Goal: Task Accomplishment & Management: Complete application form

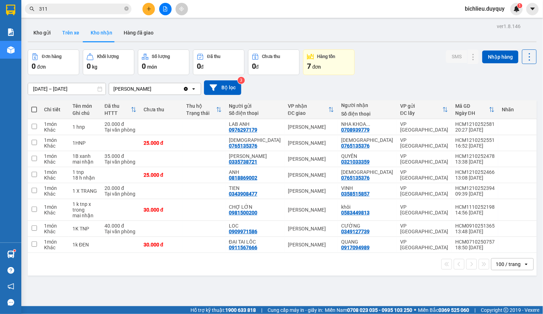
click at [69, 38] on button "Trên xe" at bounding box center [71, 32] width 28 height 17
type input "[DATE] – [DATE]"
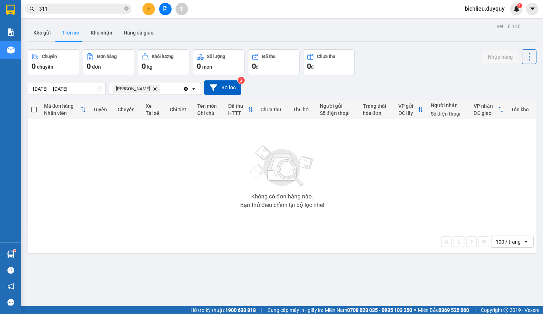
click at [153, 88] on icon "Delete" at bounding box center [155, 89] width 4 height 4
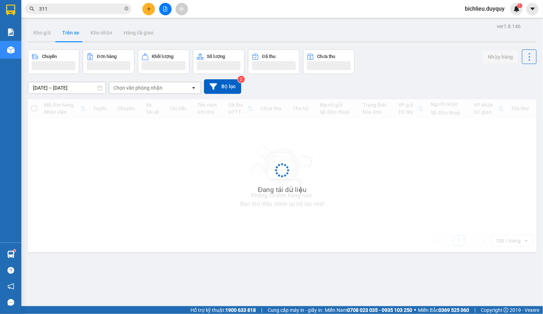
click at [169, 90] on div "Chọn văn phòng nhận" at bounding box center [150, 87] width 82 height 11
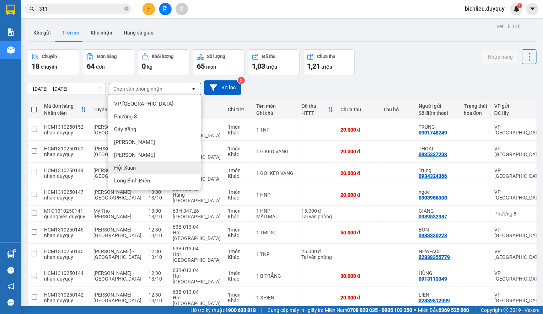
click at [135, 170] on span "Hội Xuân" at bounding box center [125, 167] width 22 height 7
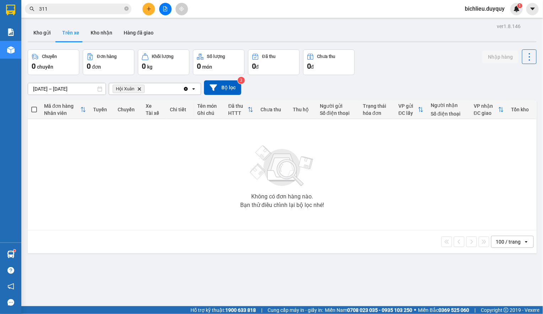
click at [140, 88] on icon "Delete" at bounding box center [139, 89] width 4 height 4
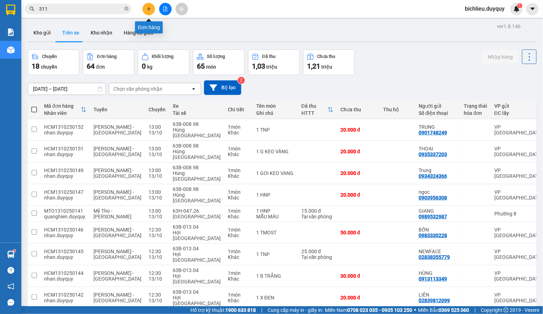
click at [150, 9] on icon "plus" at bounding box center [149, 9] width 4 height 0
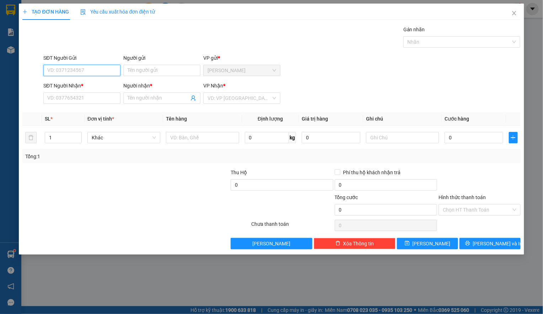
click at [68, 69] on input "SĐT Người Gửi" at bounding box center [81, 70] width 77 height 11
click at [46, 70] on input "SĐT Người Gửi" at bounding box center [81, 70] width 77 height 11
type input "0903136106"
click at [136, 72] on input "Người gửi" at bounding box center [161, 70] width 77 height 11
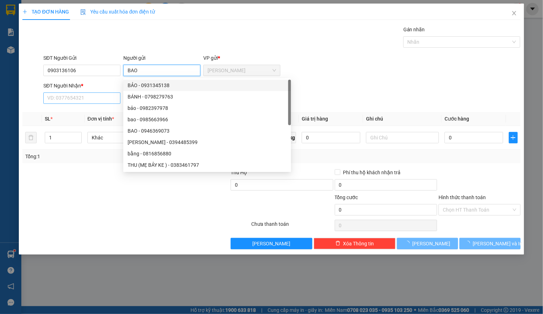
type input "BAO"
click at [54, 96] on input "SĐT Người Nhận *" at bounding box center [81, 97] width 77 height 11
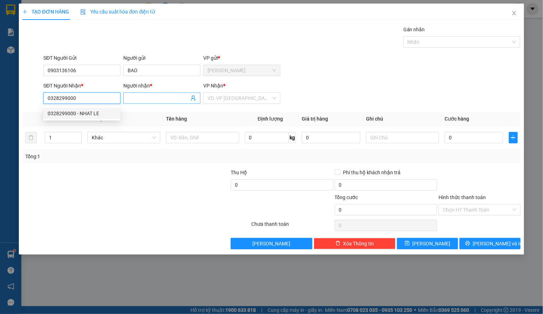
type input "0328299000"
click at [125, 96] on span at bounding box center [161, 97] width 77 height 11
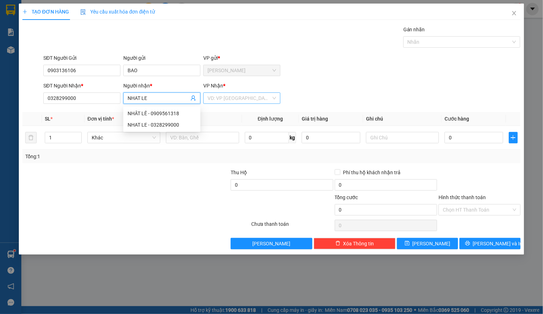
type input "NHAT LE"
click at [219, 95] on input "search" at bounding box center [240, 98] width 64 height 11
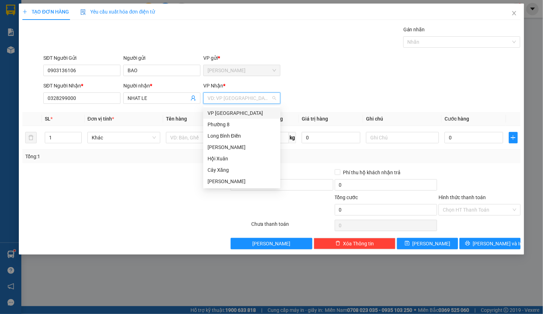
click at [226, 113] on div "VP [GEOGRAPHIC_DATA]" at bounding box center [242, 113] width 69 height 8
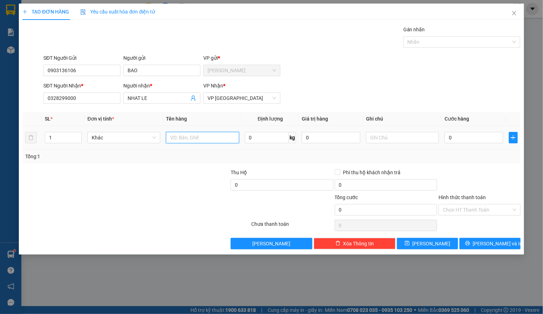
click at [193, 140] on input "text" at bounding box center [202, 137] width 73 height 11
type input "3T MOST TRANG"
click at [374, 140] on input "text" at bounding box center [402, 137] width 73 height 11
type input "TRAI CAY"
click at [458, 141] on input "0" at bounding box center [474, 137] width 59 height 11
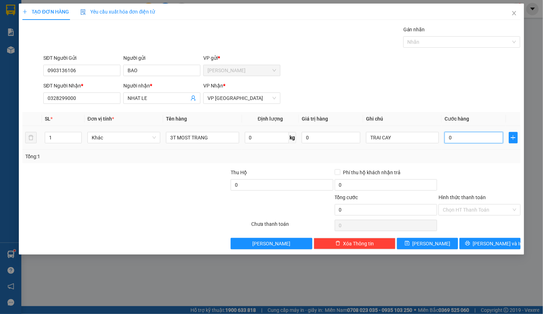
type input "1"
type input "120"
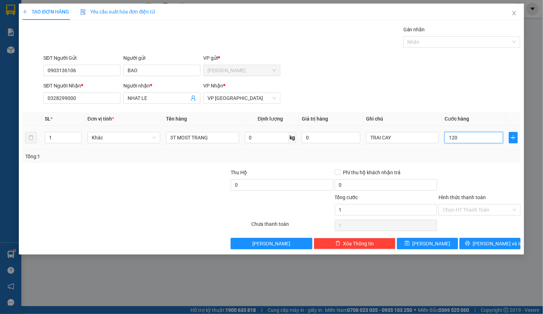
type input "120"
type input "120.000"
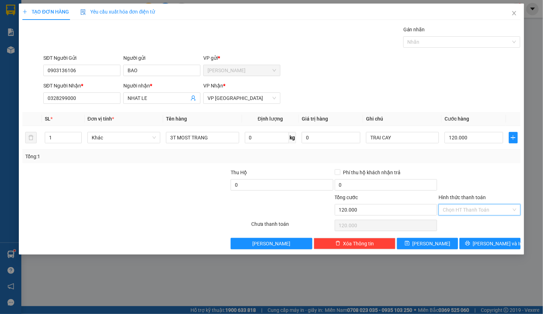
click at [459, 211] on input "Hình thức thanh toán" at bounding box center [477, 209] width 68 height 11
click at [453, 227] on div "Tại văn phòng" at bounding box center [479, 226] width 73 height 8
type input "0"
click at [483, 244] on button "[PERSON_NAME] và In" at bounding box center [490, 243] width 61 height 11
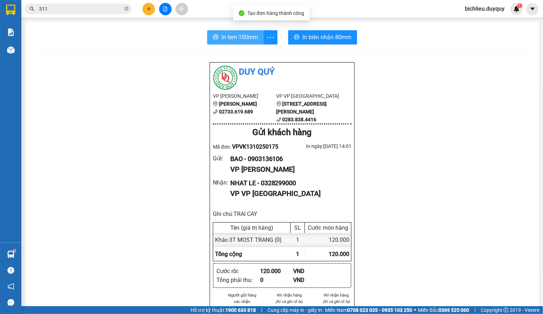
click at [216, 38] on button "In tem 100mm" at bounding box center [235, 37] width 57 height 14
click at [236, 38] on span "In tem 100mm" at bounding box center [240, 37] width 37 height 9
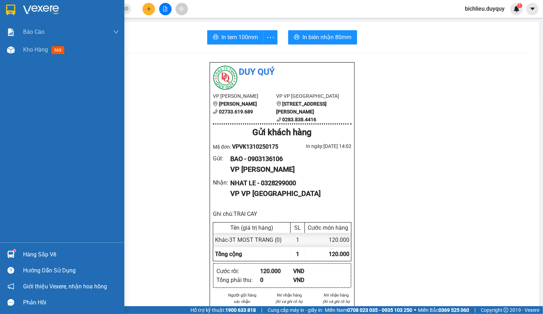
click at [11, 6] on img at bounding box center [10, 10] width 9 height 11
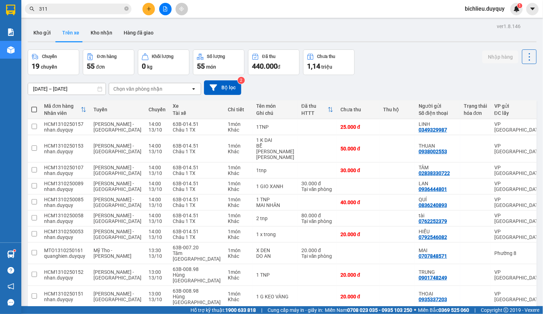
click at [163, 89] on div "Chọn văn phòng nhận" at bounding box center [150, 88] width 82 height 11
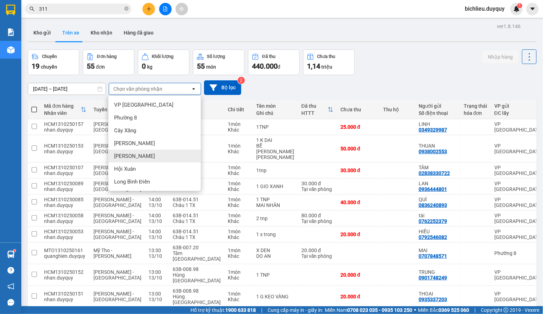
click at [119, 156] on span "[PERSON_NAME]" at bounding box center [134, 156] width 41 height 7
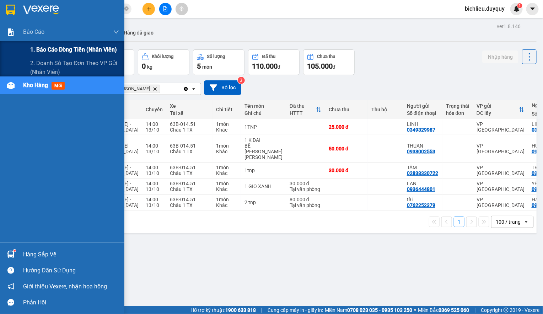
click at [43, 49] on span "1. Báo cáo dòng tiền (nhân viên)" at bounding box center [73, 49] width 87 height 9
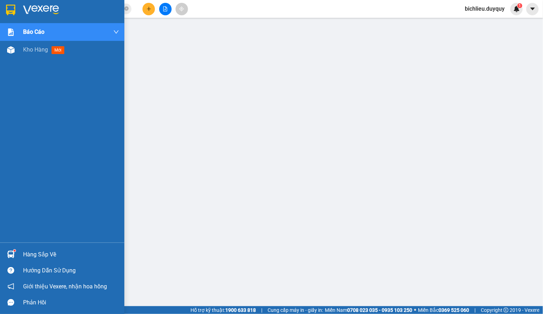
click at [9, 9] on img at bounding box center [10, 10] width 9 height 11
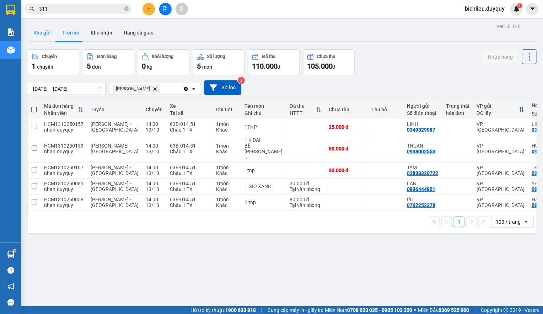
click at [39, 36] on button "Kho gửi" at bounding box center [42, 32] width 29 height 17
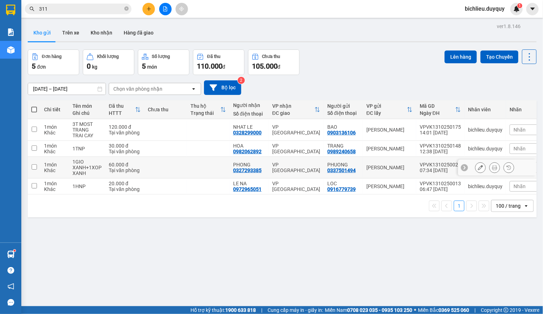
click at [35, 169] on input "checkbox" at bounding box center [34, 166] width 5 height 5
checkbox input "true"
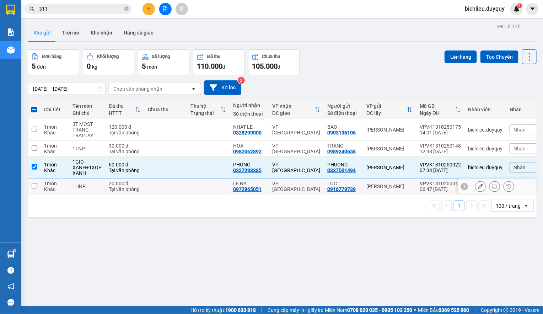
click at [32, 188] on input "checkbox" at bounding box center [34, 185] width 5 height 5
checkbox input "true"
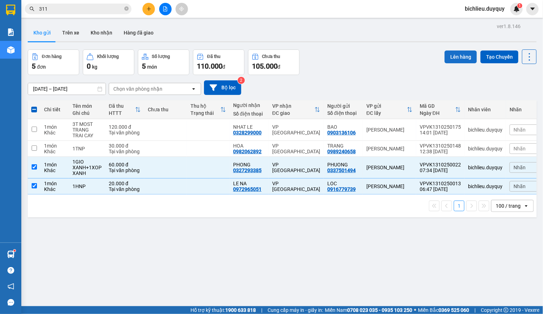
click at [448, 58] on button "Lên hàng" at bounding box center [461, 56] width 32 height 13
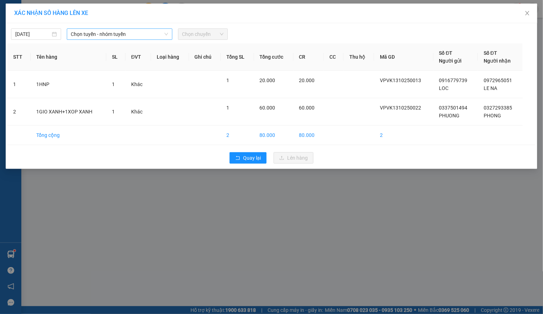
click at [139, 32] on span "Chọn tuyến - nhóm tuyến" at bounding box center [119, 34] width 97 height 11
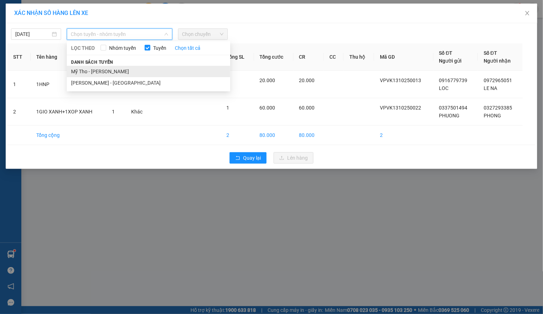
click at [122, 71] on li "Mỹ Tho - [PERSON_NAME]" at bounding box center [149, 71] width 164 height 11
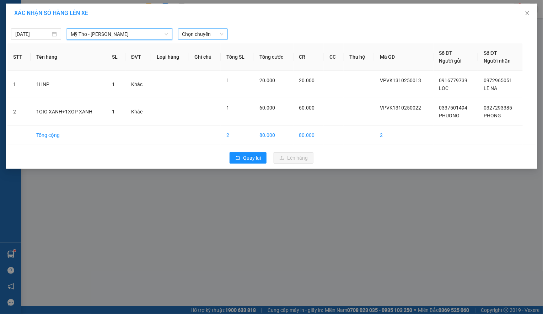
click at [215, 30] on span "Chọn chuyến" at bounding box center [203, 34] width 42 height 11
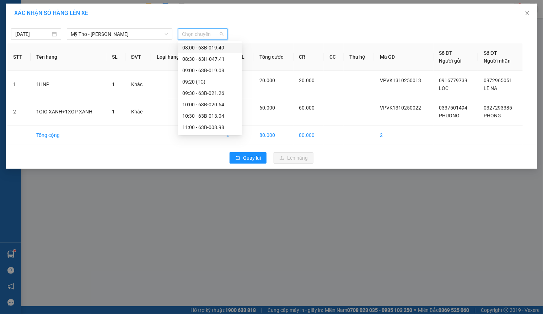
scroll to position [213, 0]
click at [194, 82] on div "11:20" at bounding box center [209, 85] width 55 height 8
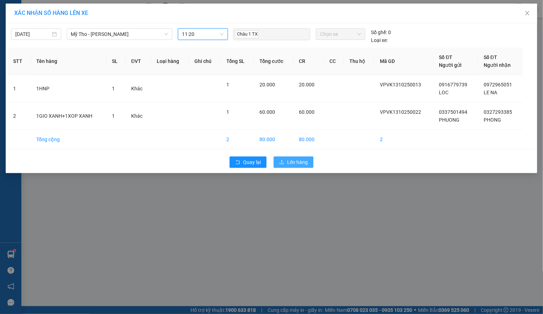
click at [294, 159] on span "Lên hàng" at bounding box center [297, 162] width 21 height 8
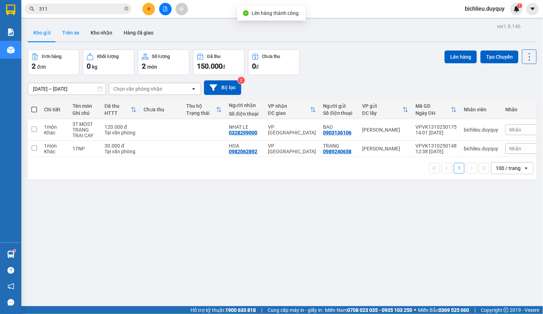
click at [66, 38] on button "Trên xe" at bounding box center [71, 32] width 28 height 17
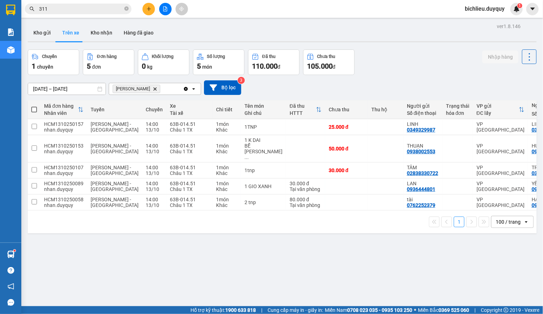
click at [153, 89] on icon "Delete" at bounding box center [155, 89] width 4 height 4
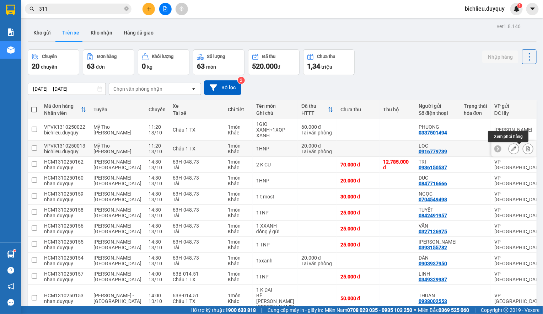
click at [526, 147] on icon at bounding box center [528, 148] width 5 height 5
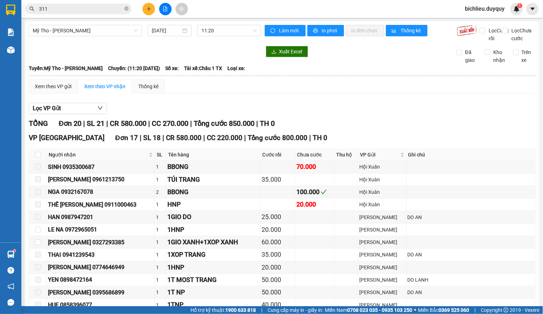
scroll to position [213, 0]
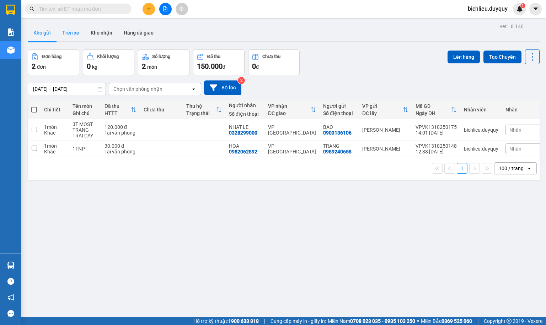
click at [62, 33] on button "Trên xe" at bounding box center [71, 32] width 28 height 17
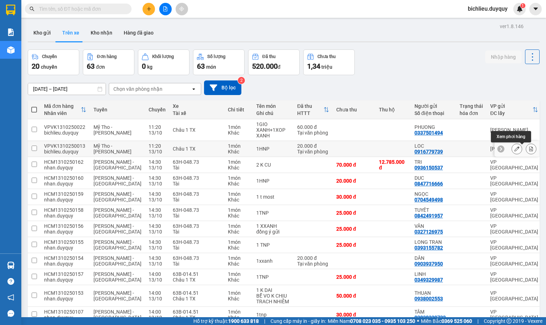
click at [529, 148] on icon at bounding box center [531, 148] width 5 height 5
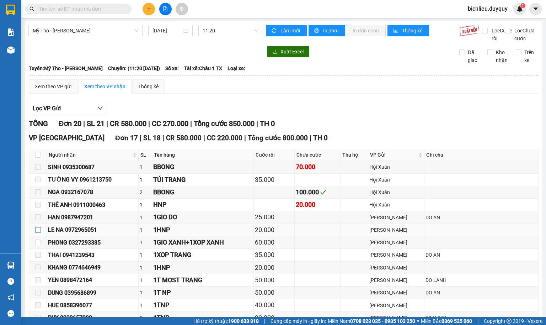
click at [36, 233] on input "checkbox" at bounding box center [38, 230] width 6 height 6
checkbox input "true"
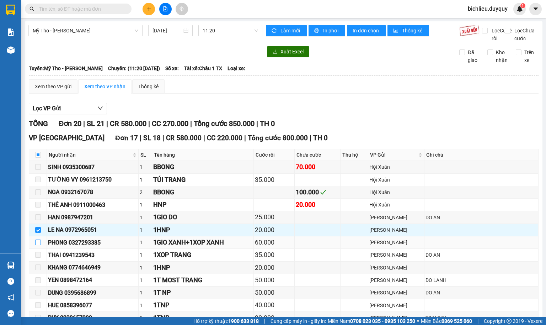
click at [40, 245] on input "checkbox" at bounding box center [38, 242] width 6 height 6
checkbox input "true"
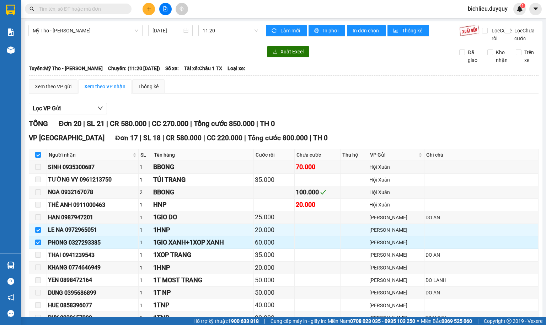
click at [37, 245] on input "checkbox" at bounding box center [38, 242] width 6 height 6
checkbox input "false"
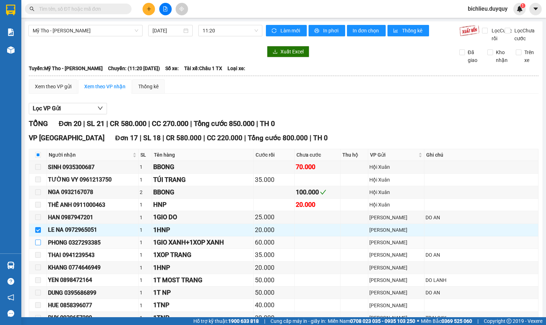
click at [37, 245] on input "checkbox" at bounding box center [38, 242] width 6 height 6
checkbox input "true"
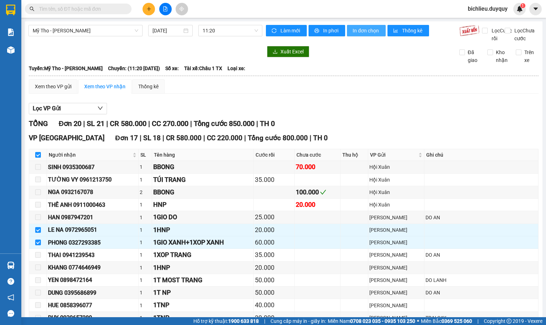
click at [369, 29] on span "In đơn chọn" at bounding box center [366, 31] width 27 height 8
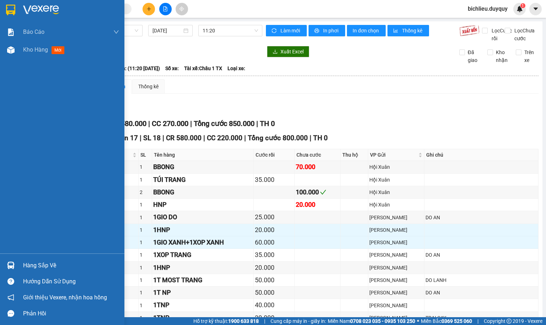
click at [9, 5] on img at bounding box center [10, 10] width 9 height 11
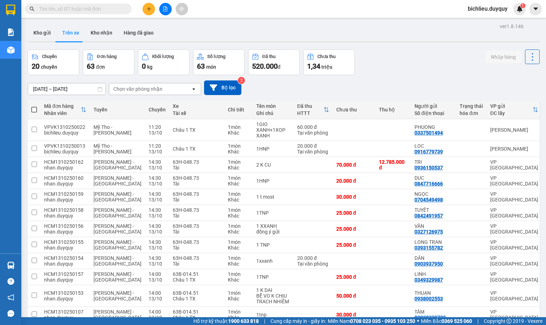
click at [163, 88] on div "Chọn văn phòng nhận" at bounding box center [150, 88] width 82 height 11
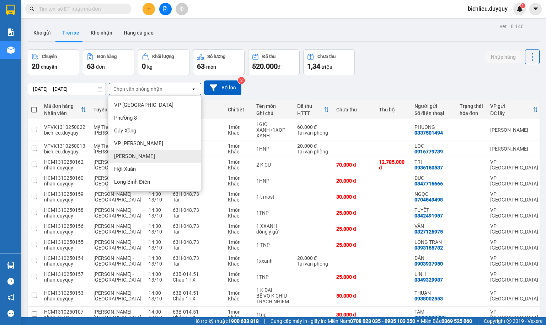
click at [131, 154] on span "[PERSON_NAME]" at bounding box center [134, 156] width 41 height 7
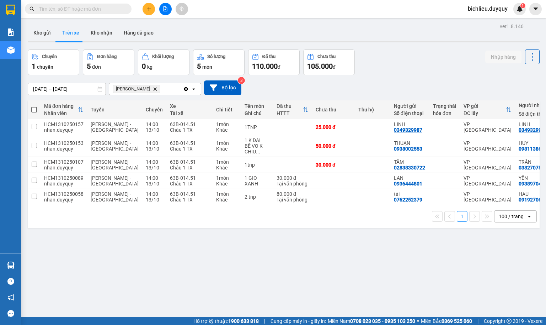
click at [138, 89] on span "Vĩnh [PERSON_NAME]" at bounding box center [137, 89] width 48 height 9
click at [138, 88] on span "Vĩnh [PERSON_NAME]" at bounding box center [137, 89] width 48 height 9
click at [153, 89] on icon "Delete" at bounding box center [155, 89] width 4 height 4
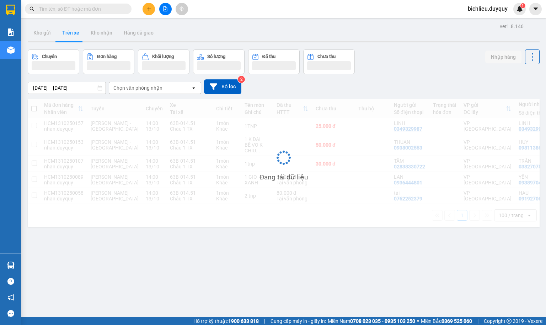
click at [158, 91] on div "Chọn văn phòng nhận" at bounding box center [137, 87] width 49 height 7
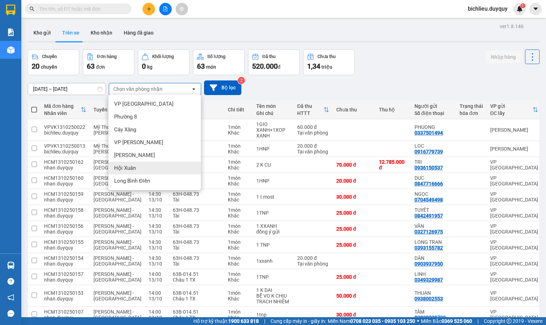
click at [133, 167] on span "Hội Xuân" at bounding box center [125, 167] width 22 height 7
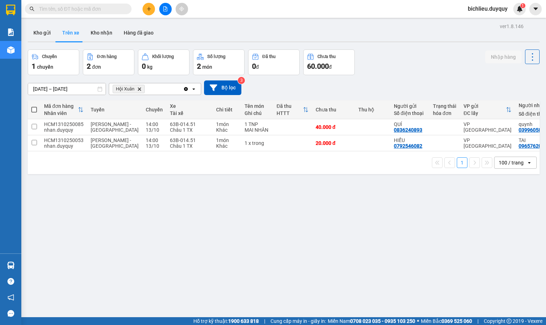
click at [139, 90] on icon "Delete" at bounding box center [139, 89] width 4 height 4
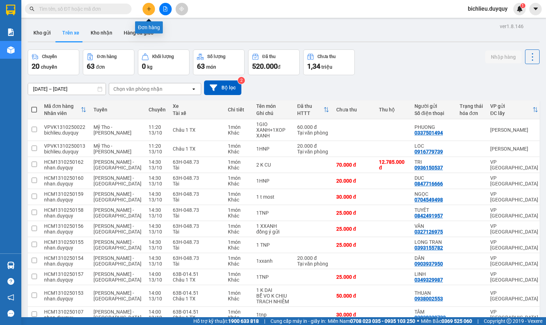
click at [149, 10] on icon "plus" at bounding box center [149, 9] width 0 height 4
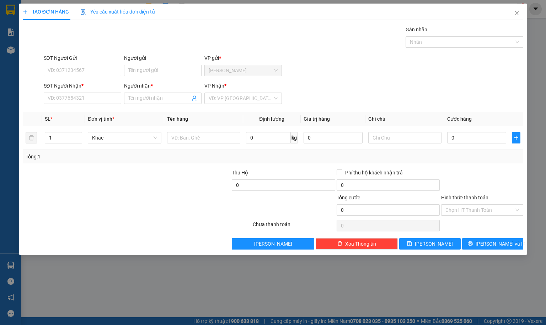
click at [70, 77] on div "SĐT Người Gửi VD: 0371234567" at bounding box center [83, 66] width 78 height 25
click at [66, 73] on input "SĐT Người Gửi" at bounding box center [83, 70] width 78 height 11
click at [57, 73] on input "SĐT Người Gửi" at bounding box center [83, 70] width 78 height 11
click at [56, 75] on input "SĐT Người Gửi" at bounding box center [83, 70] width 78 height 11
type input "0911115060"
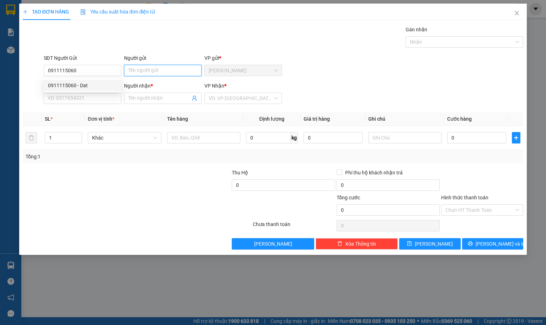
click at [144, 74] on input "Người gửi" at bounding box center [163, 70] width 78 height 11
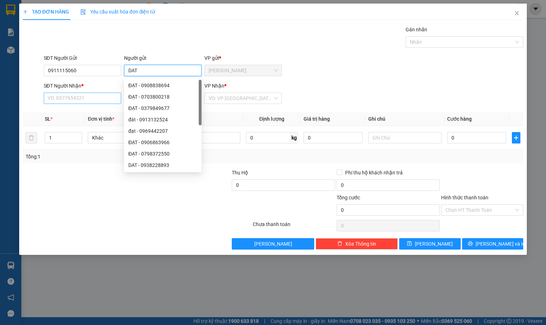
type input "DAT"
click at [65, 99] on input "SĐT Người Nhận *" at bounding box center [83, 97] width 78 height 11
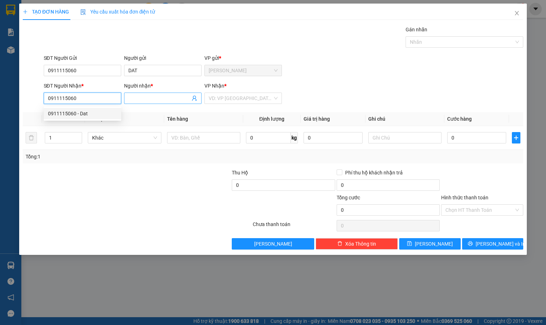
type input "0911115060"
click at [132, 101] on input "Người nhận *" at bounding box center [159, 98] width 62 height 8
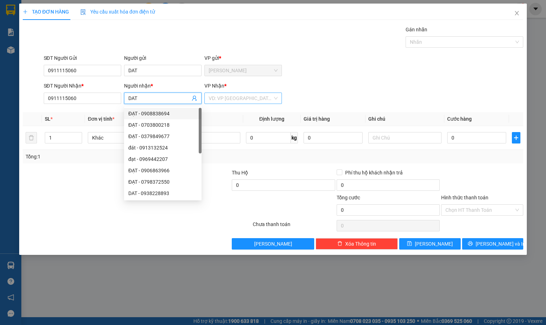
type input "DAT"
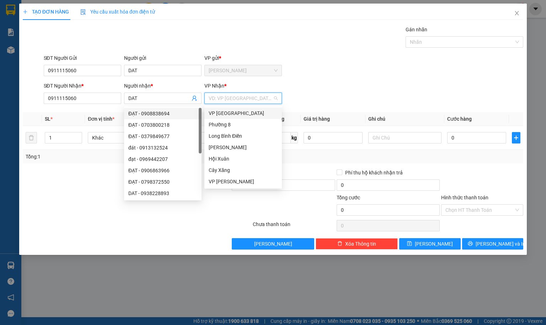
click at [213, 95] on input "search" at bounding box center [241, 98] width 64 height 11
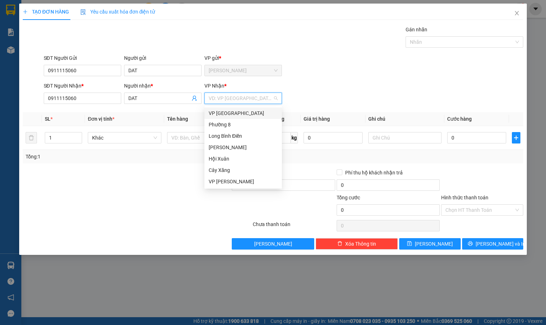
click at [213, 116] on div "VP [GEOGRAPHIC_DATA]" at bounding box center [243, 113] width 69 height 8
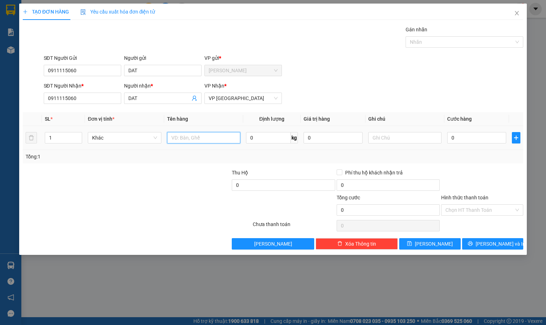
click at [174, 141] on input "text" at bounding box center [203, 137] width 73 height 11
type input "1TNP"
click at [468, 136] on input "0" at bounding box center [476, 137] width 59 height 11
type input "4"
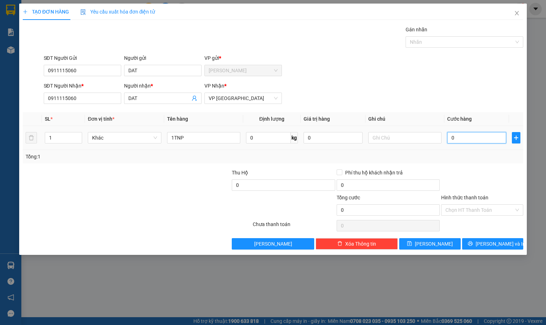
type input "4"
type input "40"
type input "400"
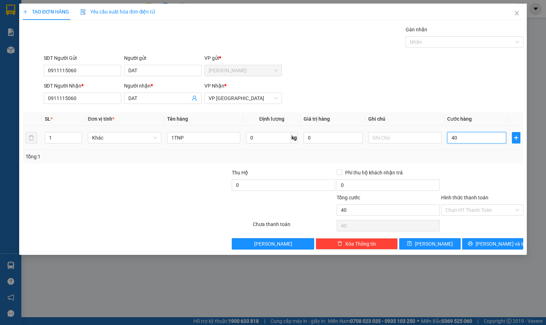
type input "400"
type input "4.000"
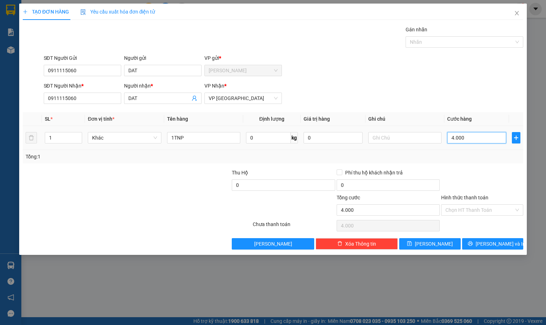
type input "40.000"
click at [490, 242] on span "[PERSON_NAME] và In" at bounding box center [501, 244] width 50 height 8
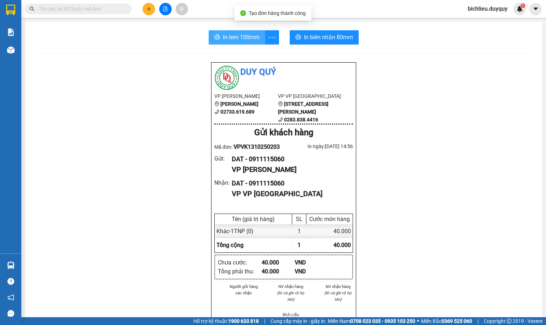
click at [223, 35] on span "In tem 100mm" at bounding box center [241, 37] width 37 height 9
